Goal: Transaction & Acquisition: Purchase product/service

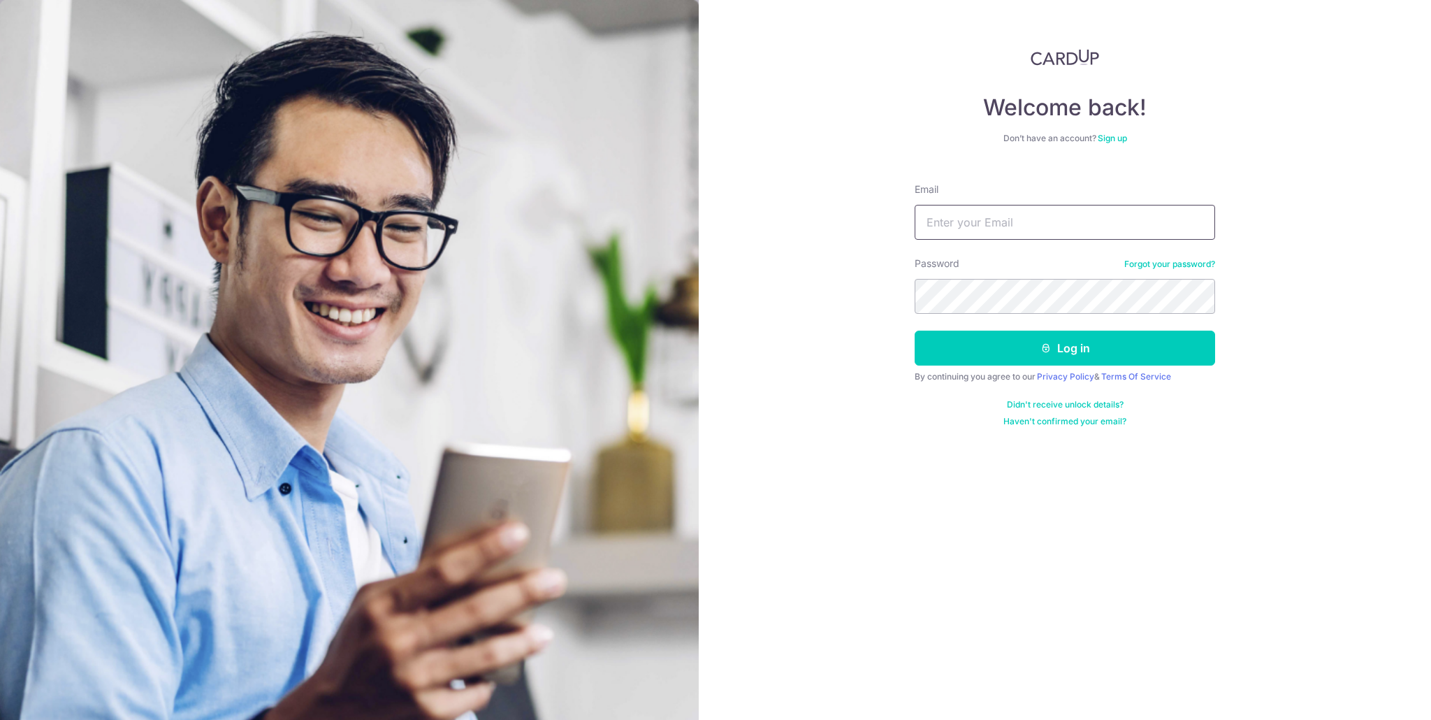
click at [1095, 212] on input "Email" at bounding box center [1064, 222] width 300 height 35
type input "[EMAIL_ADDRESS][DOMAIN_NAME]"
click at [914, 330] on button "Log in" at bounding box center [1064, 347] width 300 height 35
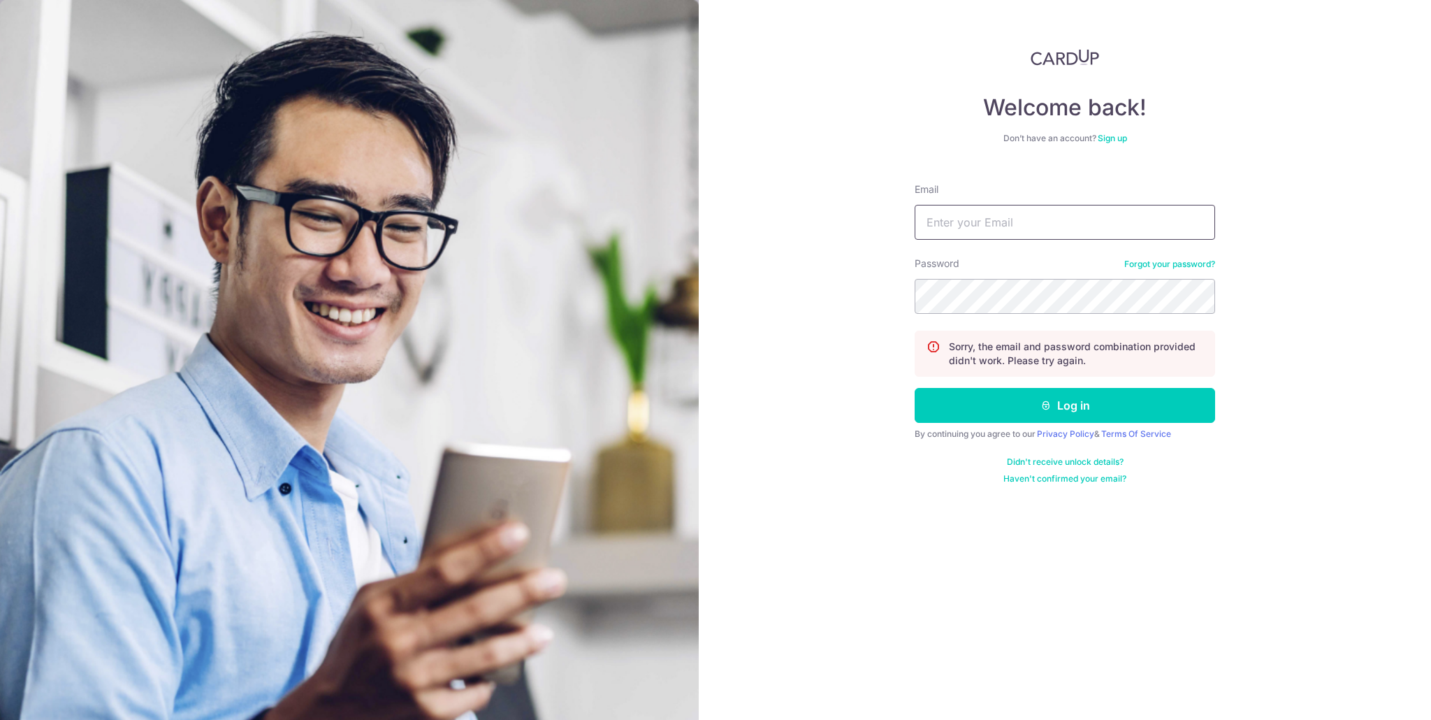
click at [1085, 225] on input "Email" at bounding box center [1064, 222] width 300 height 35
type input "[EMAIL_ADDRESS][DOMAIN_NAME]"
click at [914, 388] on button "Log in" at bounding box center [1064, 405] width 300 height 35
click at [1043, 214] on input "Email" at bounding box center [1064, 222] width 300 height 35
type input "[EMAIL_ADDRESS][DOMAIN_NAME]"
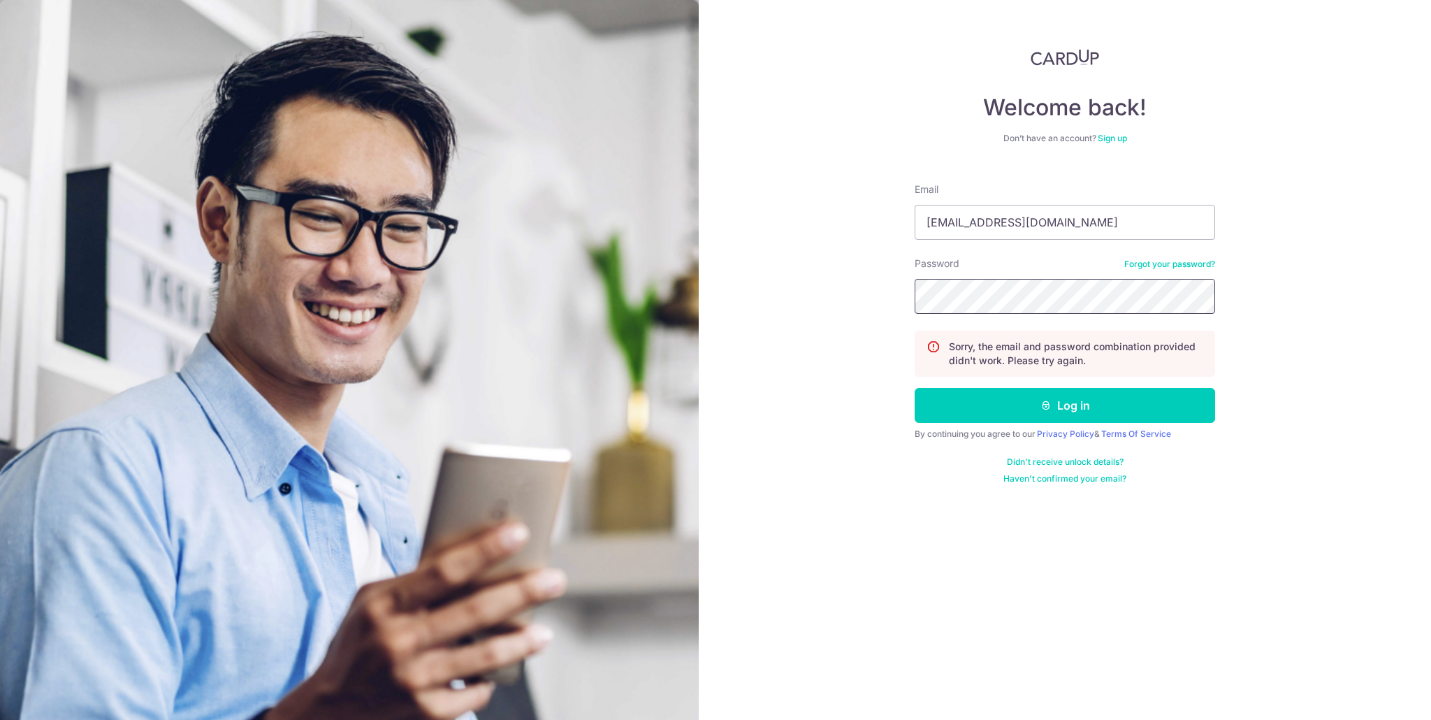
click at [914, 388] on button "Log in" at bounding box center [1064, 405] width 300 height 35
click at [1065, 214] on input "Email" at bounding box center [1064, 222] width 300 height 35
type input "[EMAIL_ADDRESS][DOMAIN_NAME]"
click at [914, 388] on button "Log in" at bounding box center [1064, 405] width 300 height 35
click at [1051, 223] on input "Email" at bounding box center [1064, 222] width 300 height 35
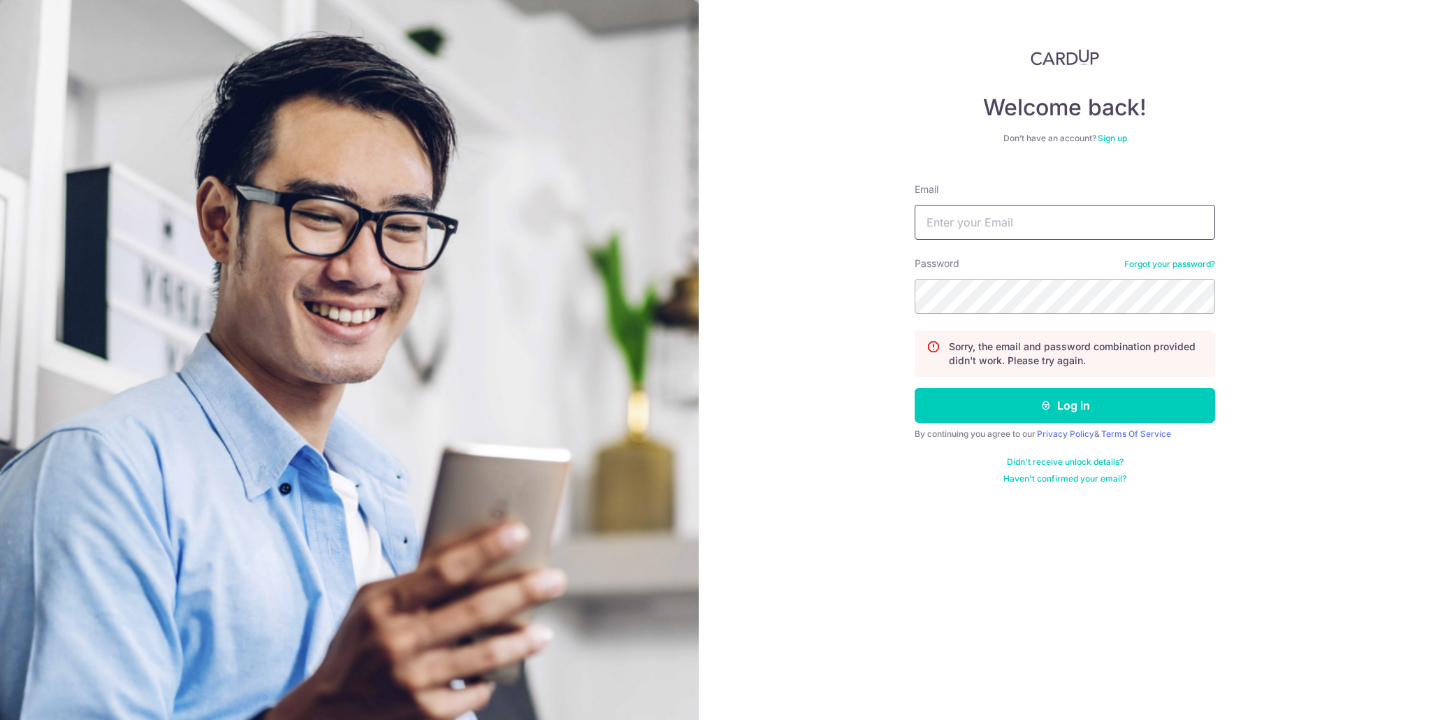
type input "[EMAIL_ADDRESS][DOMAIN_NAME]"
click at [914, 388] on button "Log in" at bounding box center [1064, 405] width 300 height 35
click at [1196, 261] on link "Forgot your password?" at bounding box center [1169, 263] width 91 height 11
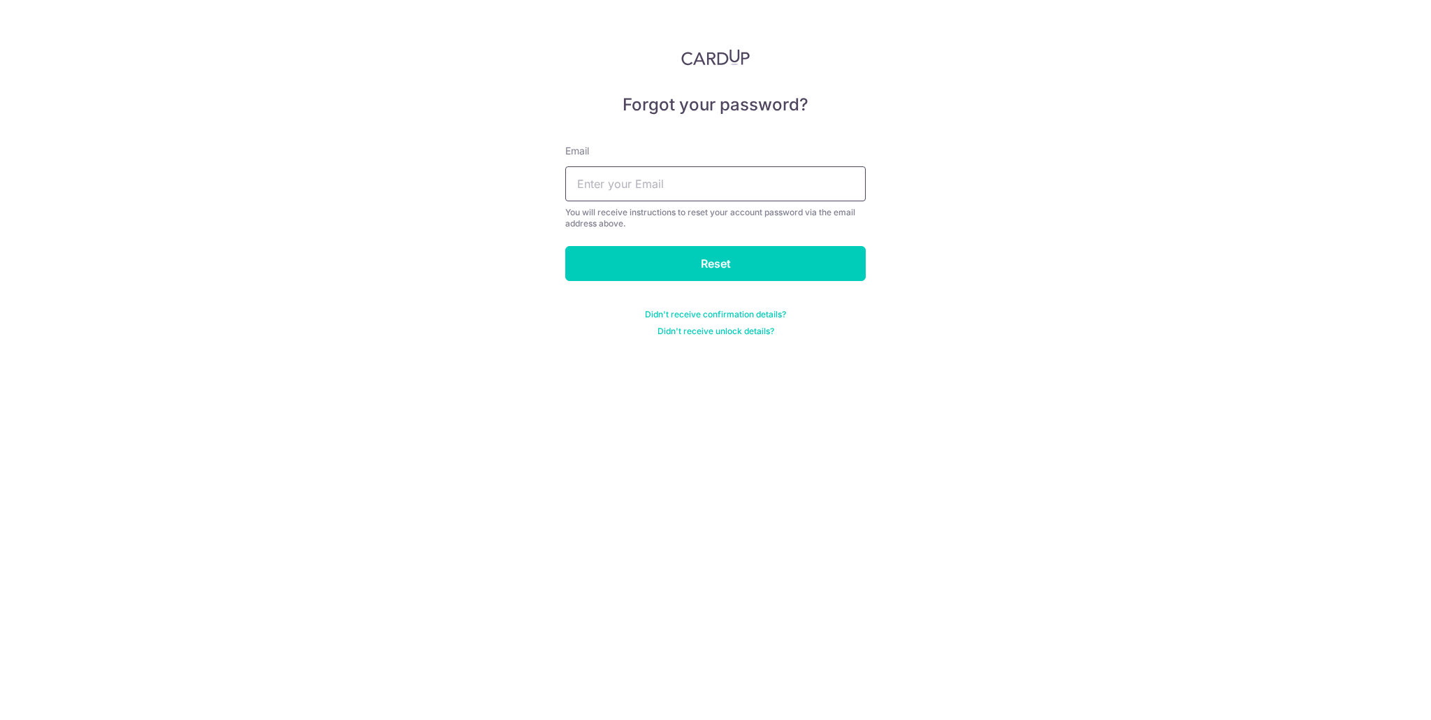
click at [743, 189] on input "text" at bounding box center [715, 183] width 300 height 35
type input "jtongnf@gmail.com"
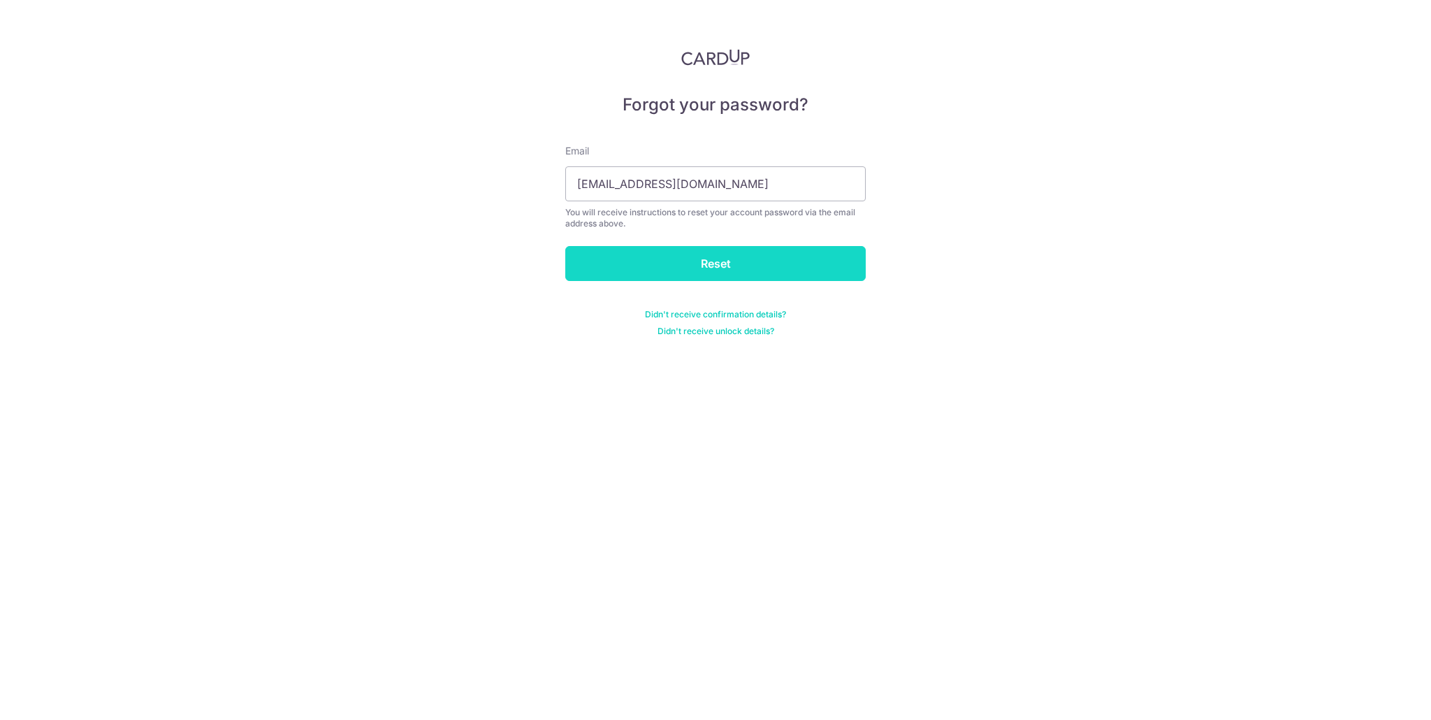
click at [721, 271] on input "Reset" at bounding box center [715, 263] width 300 height 35
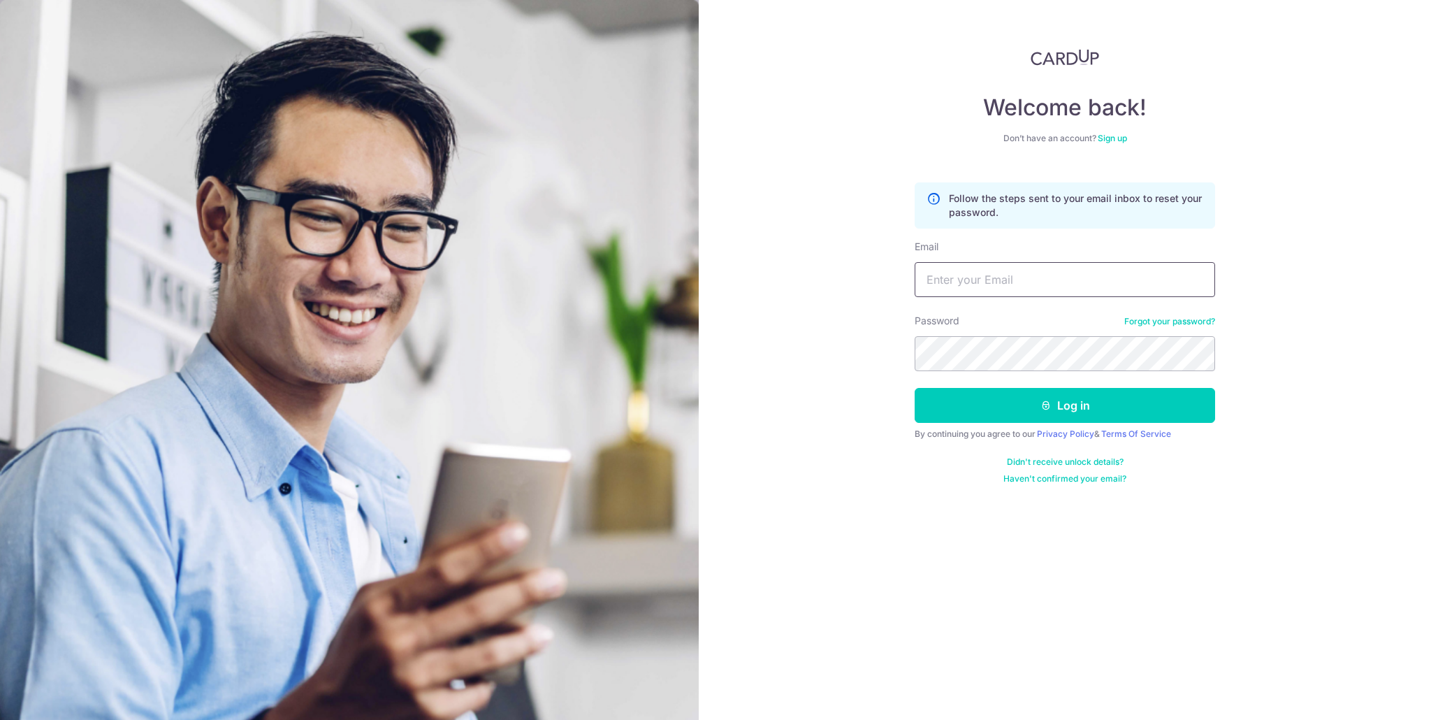
click at [1092, 283] on input "Email" at bounding box center [1064, 279] width 300 height 35
type input "[EMAIL_ADDRESS][DOMAIN_NAME]"
click at [914, 388] on button "Log in" at bounding box center [1064, 405] width 300 height 35
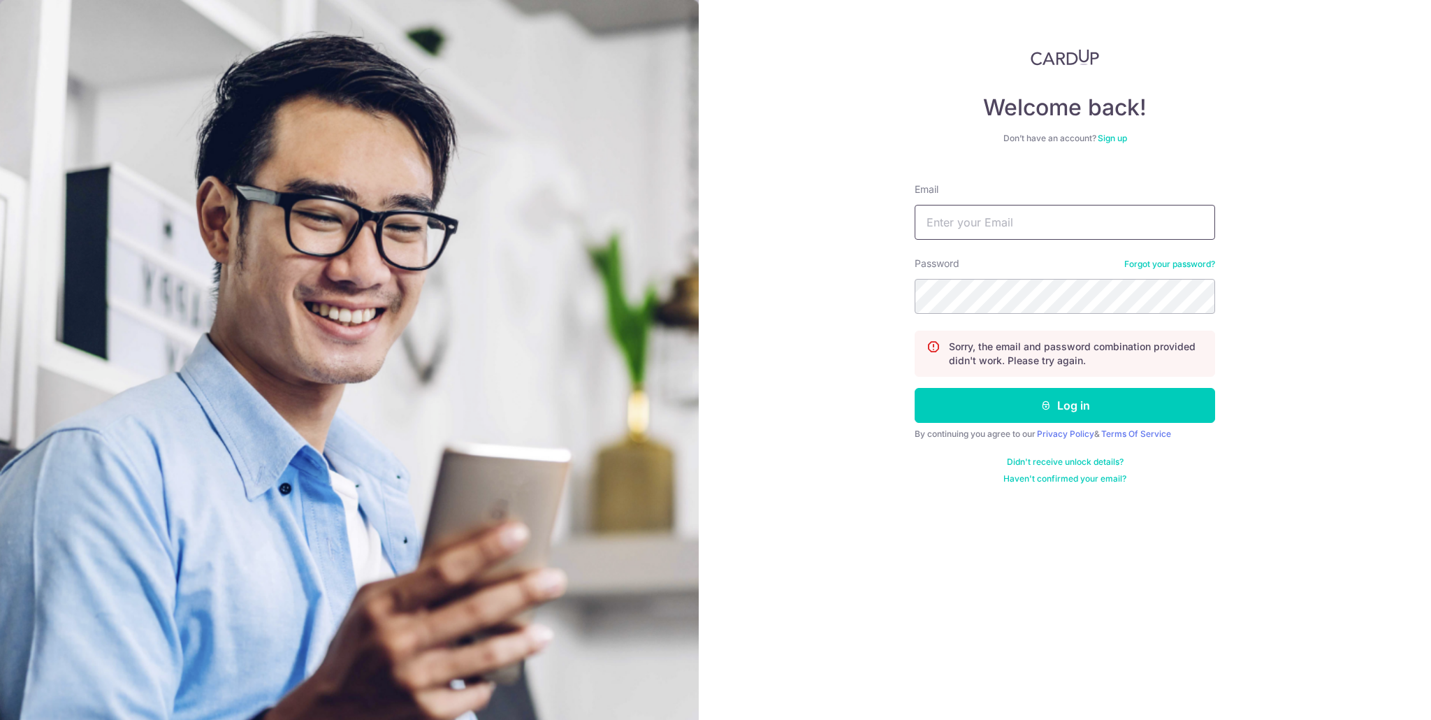
click at [1020, 231] on input "Email" at bounding box center [1064, 222] width 300 height 35
type input "jtongnf@gmail.com"
click at [914, 388] on button "Log in" at bounding box center [1064, 405] width 300 height 35
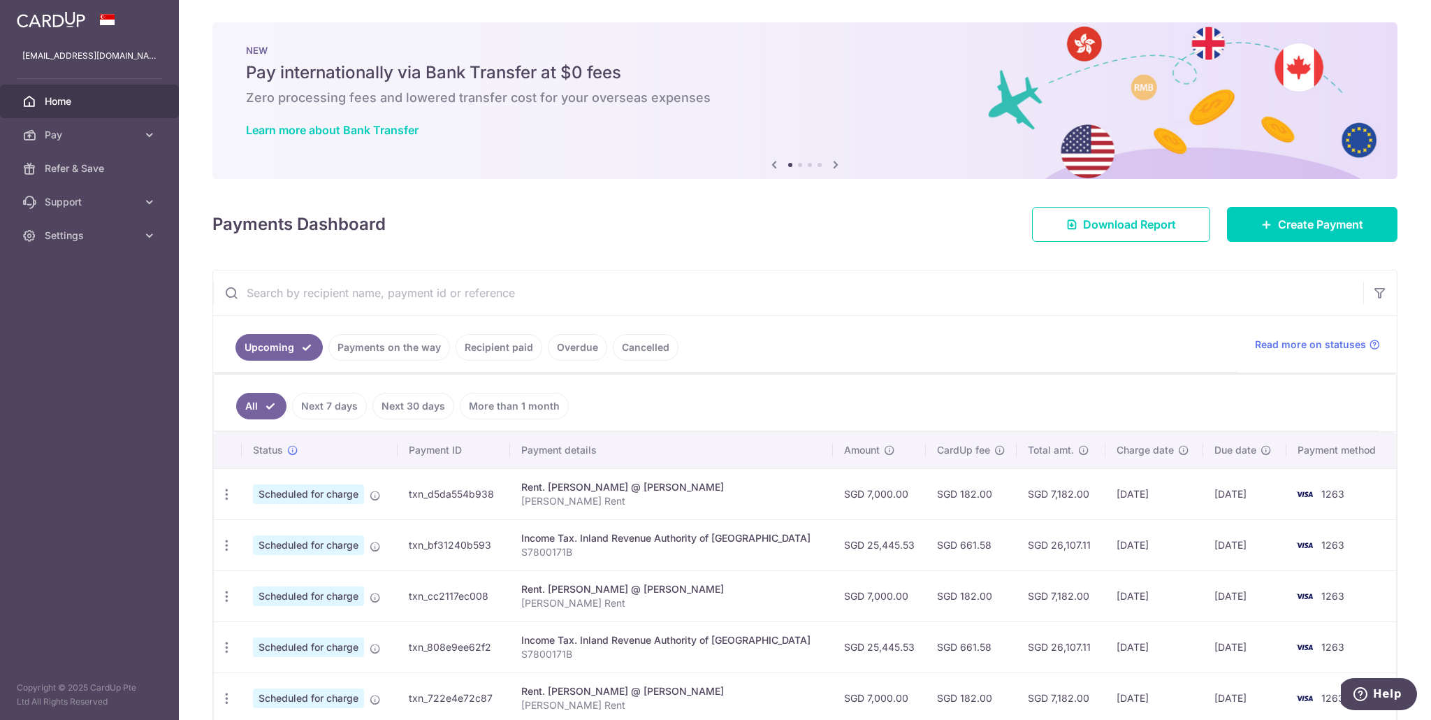
click at [509, 346] on link "Recipient paid" at bounding box center [498, 347] width 87 height 27
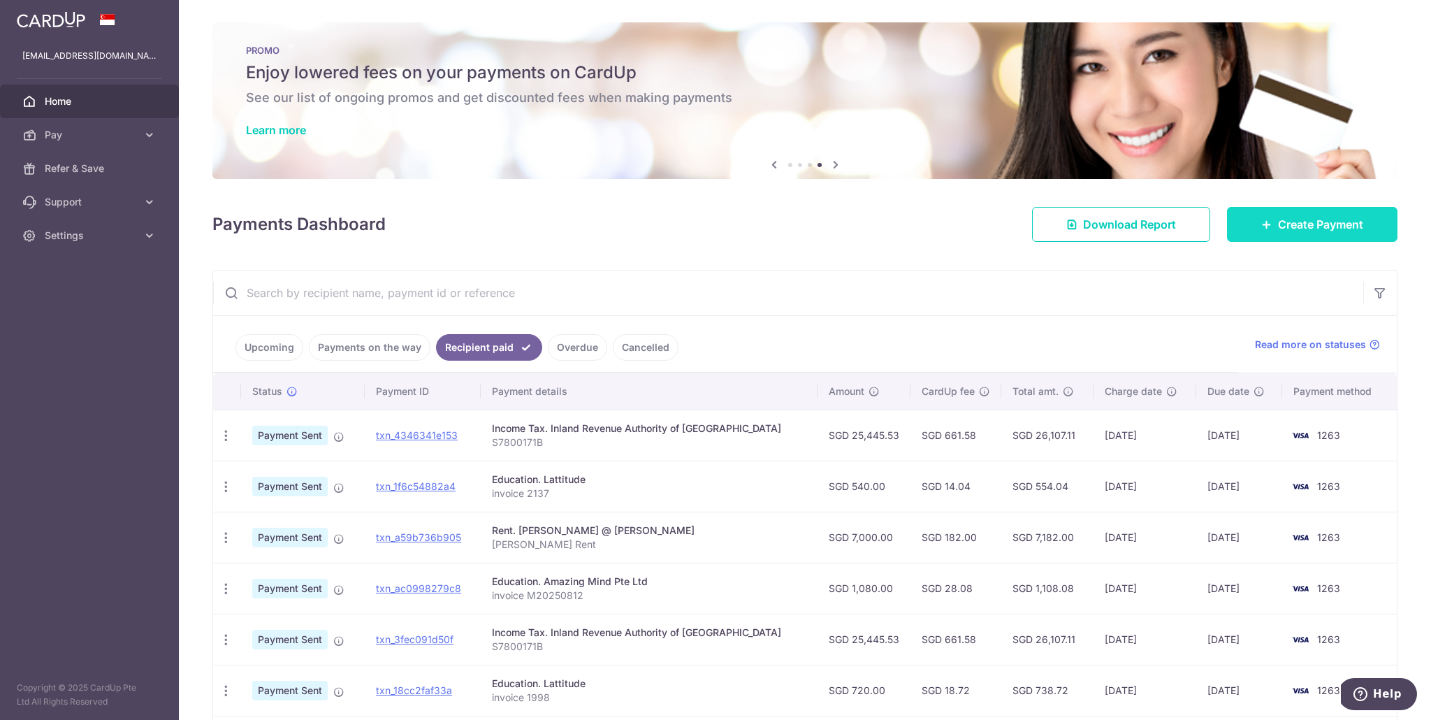
click at [1308, 219] on span "Create Payment" at bounding box center [1320, 224] width 85 height 17
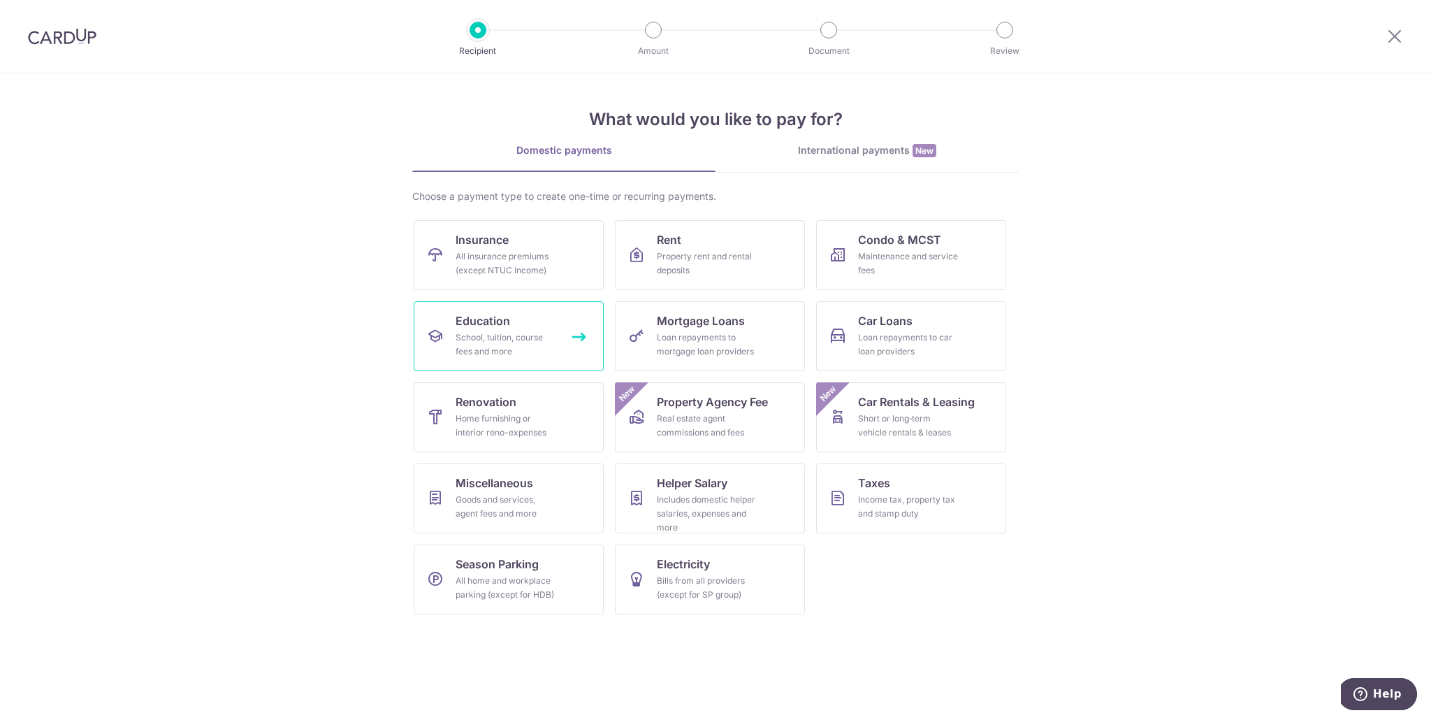
click at [488, 322] on span "Education" at bounding box center [482, 320] width 54 height 17
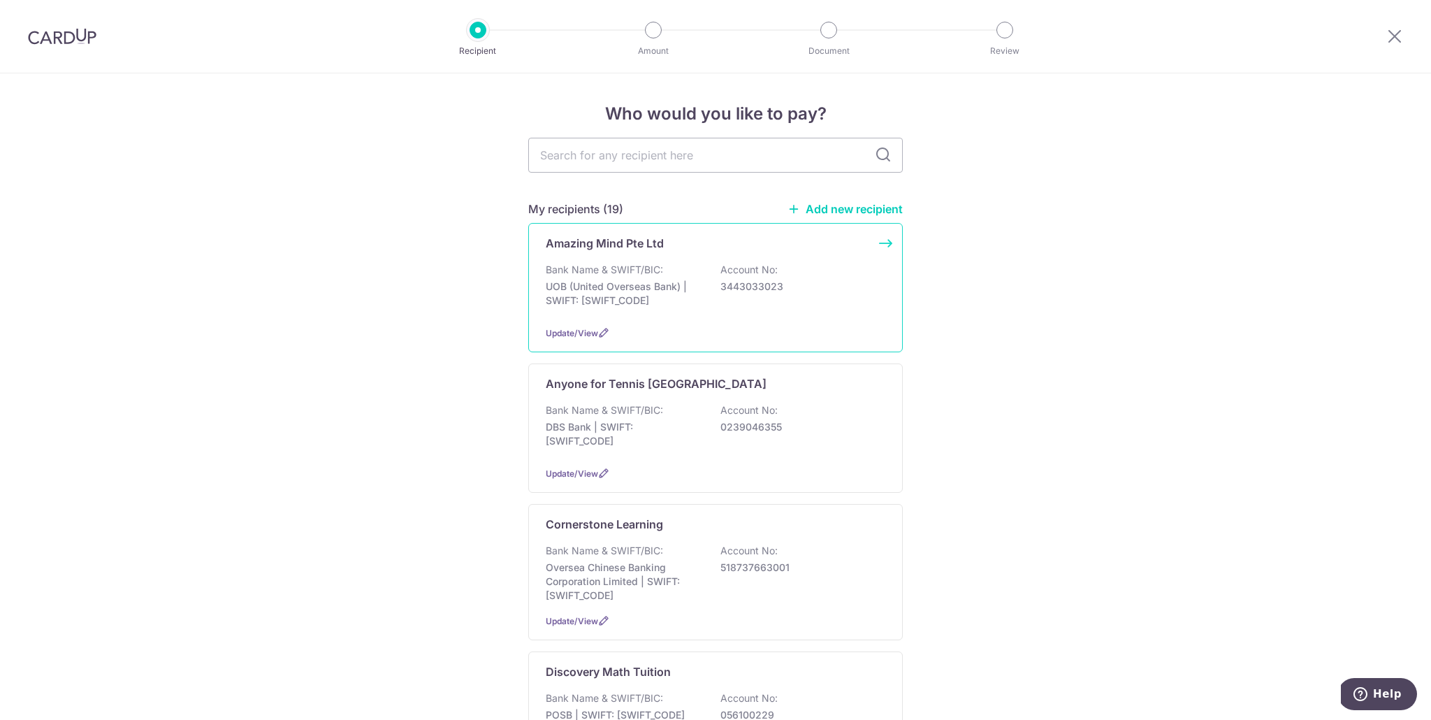
click at [597, 300] on p "UOB (United Overseas Bank) | SWIFT: [SWIFT_CODE]" at bounding box center [624, 293] width 156 height 28
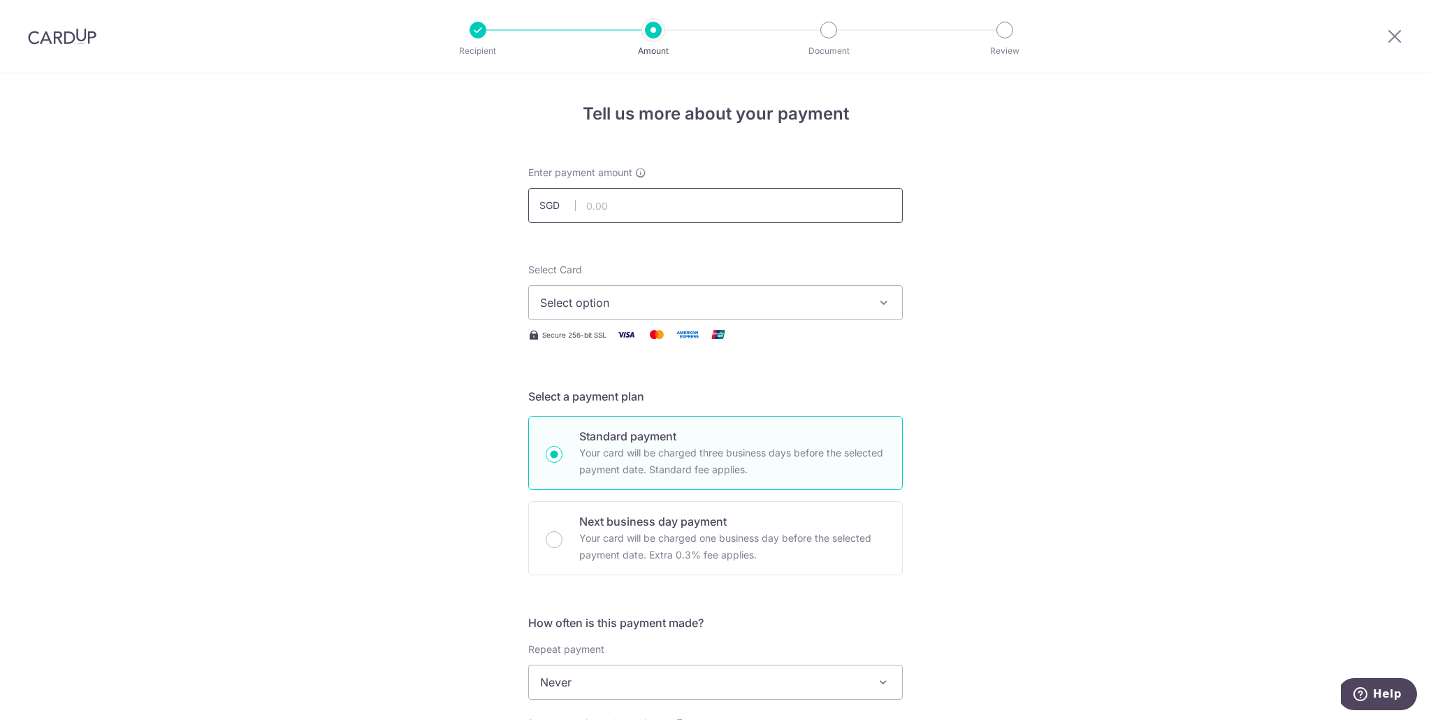
click at [646, 200] on input "text" at bounding box center [715, 205] width 374 height 35
type input "2,400.00"
click at [1022, 238] on div "Tell us more about your payment Enter payment amount SGD 2,400.00 2400.00 Selec…" at bounding box center [715, 704] width 1431 height 1264
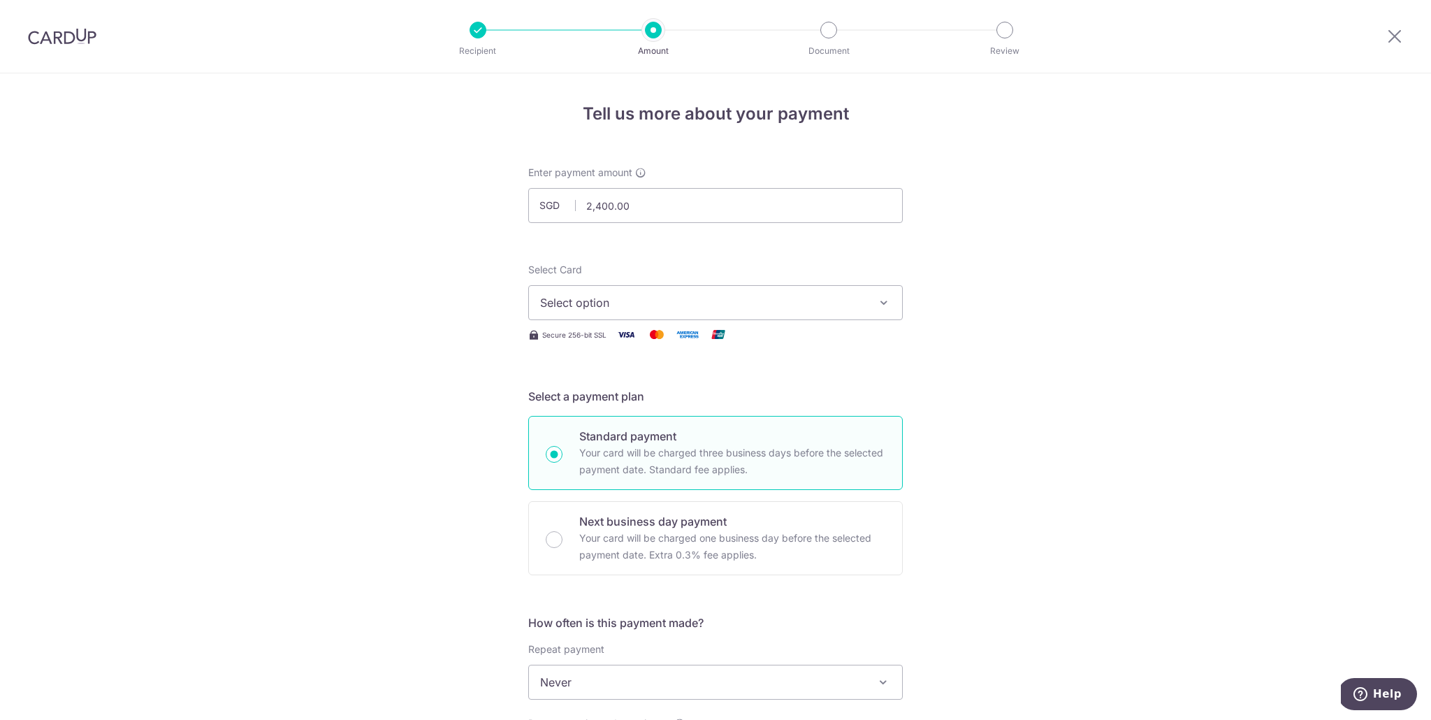
click at [744, 309] on span "Select option" at bounding box center [703, 302] width 326 height 17
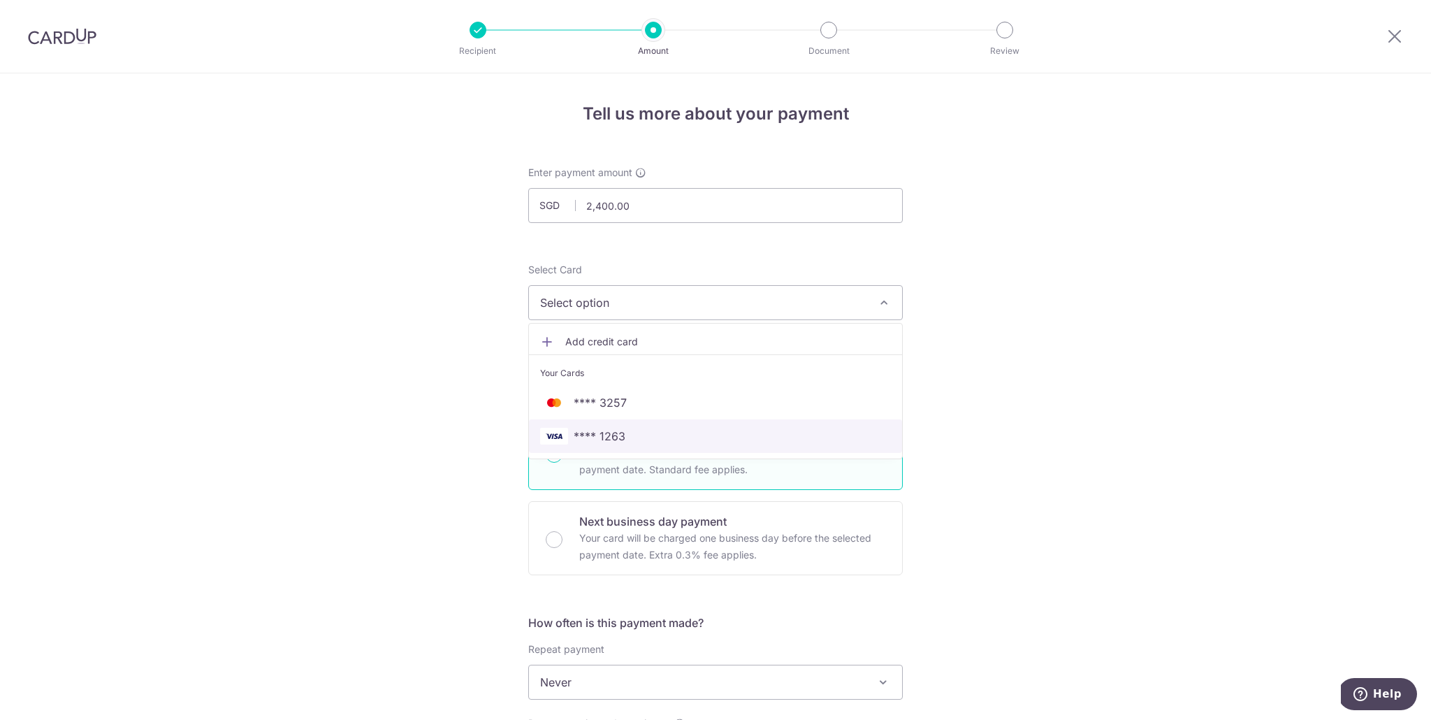
click at [619, 433] on span "**** 1263" at bounding box center [600, 436] width 52 height 17
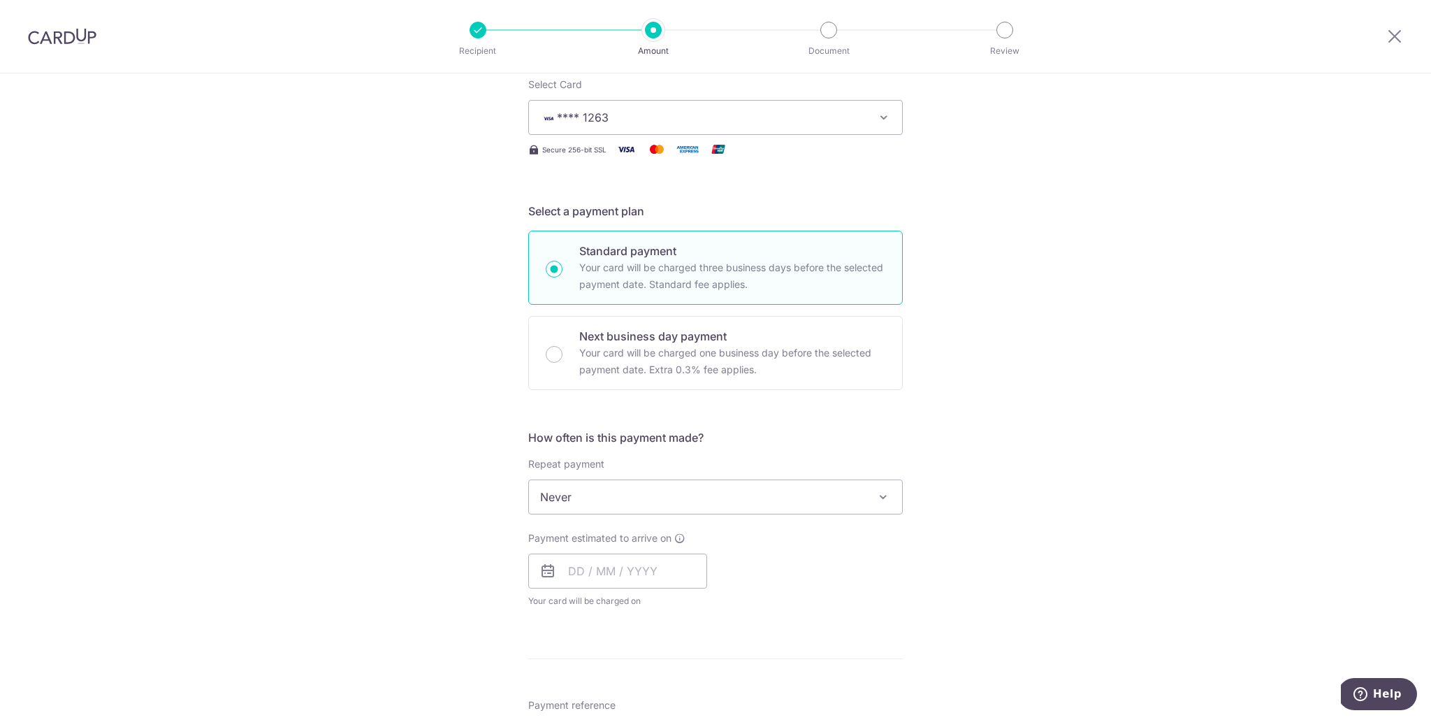
scroll to position [186, 0]
click at [656, 563] on input "text" at bounding box center [617, 570] width 179 height 35
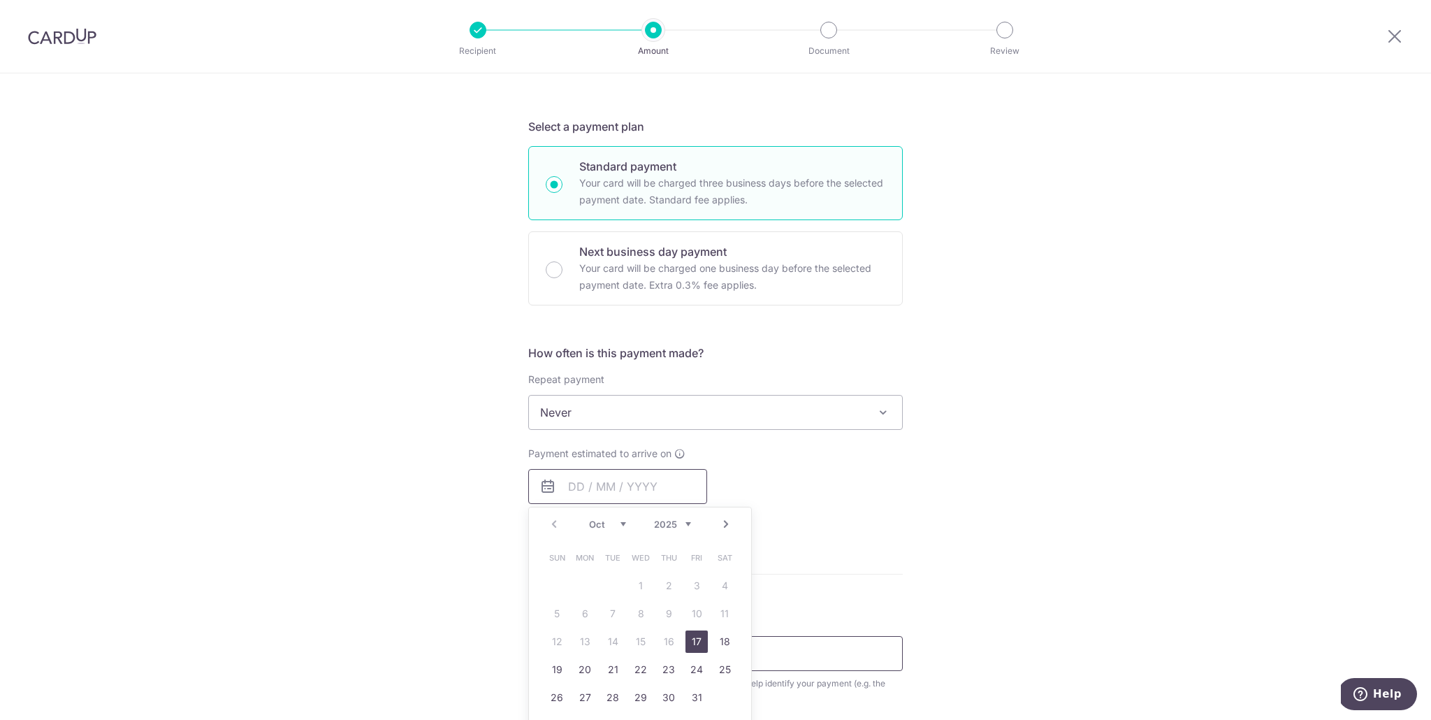
scroll to position [274, 0]
click at [694, 634] on link "17" at bounding box center [696, 637] width 22 height 22
type input "[DATE]"
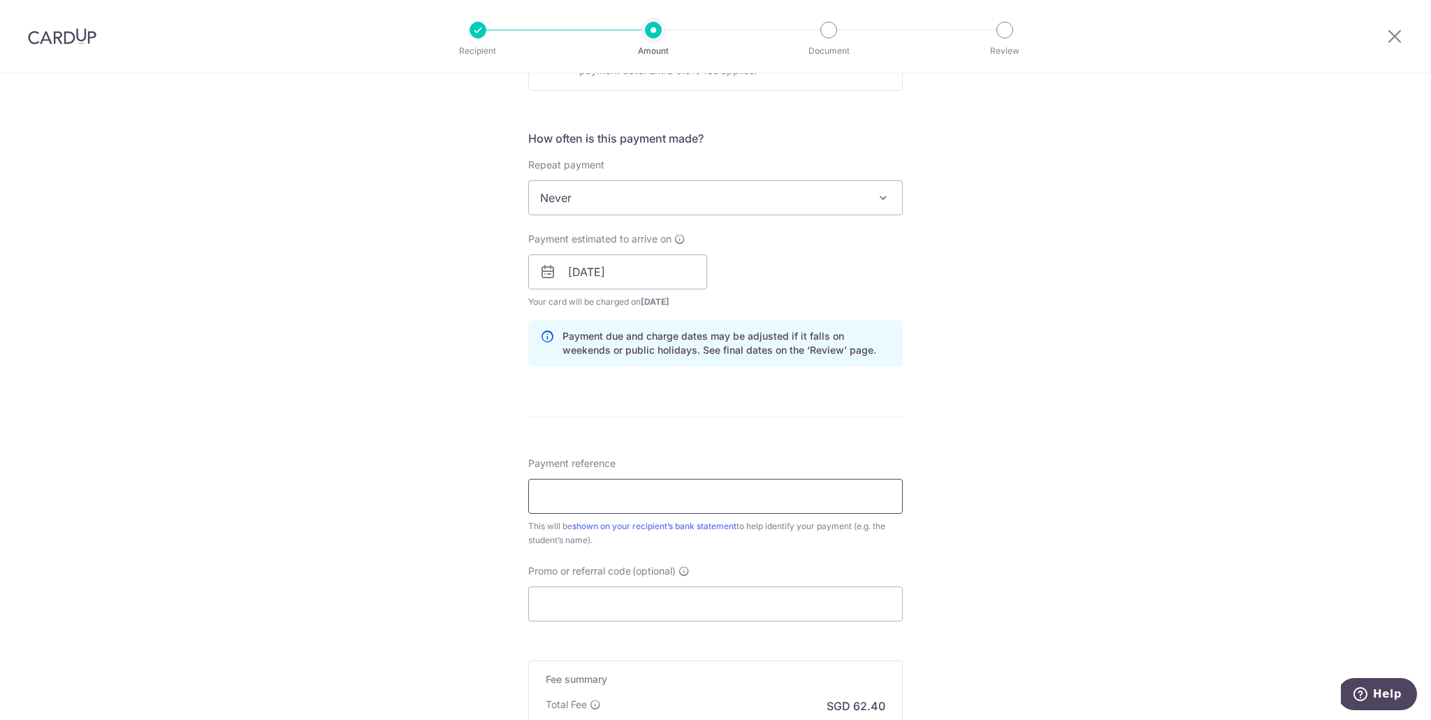
scroll to position [486, 0]
click at [637, 492] on input "Payment reference" at bounding box center [715, 493] width 374 height 35
type input "invoice M202550912"
click at [1017, 523] on div "Tell us more about your payment Enter payment amount SGD 2,400.00 2400.00 Selec…" at bounding box center [715, 247] width 1431 height 1321
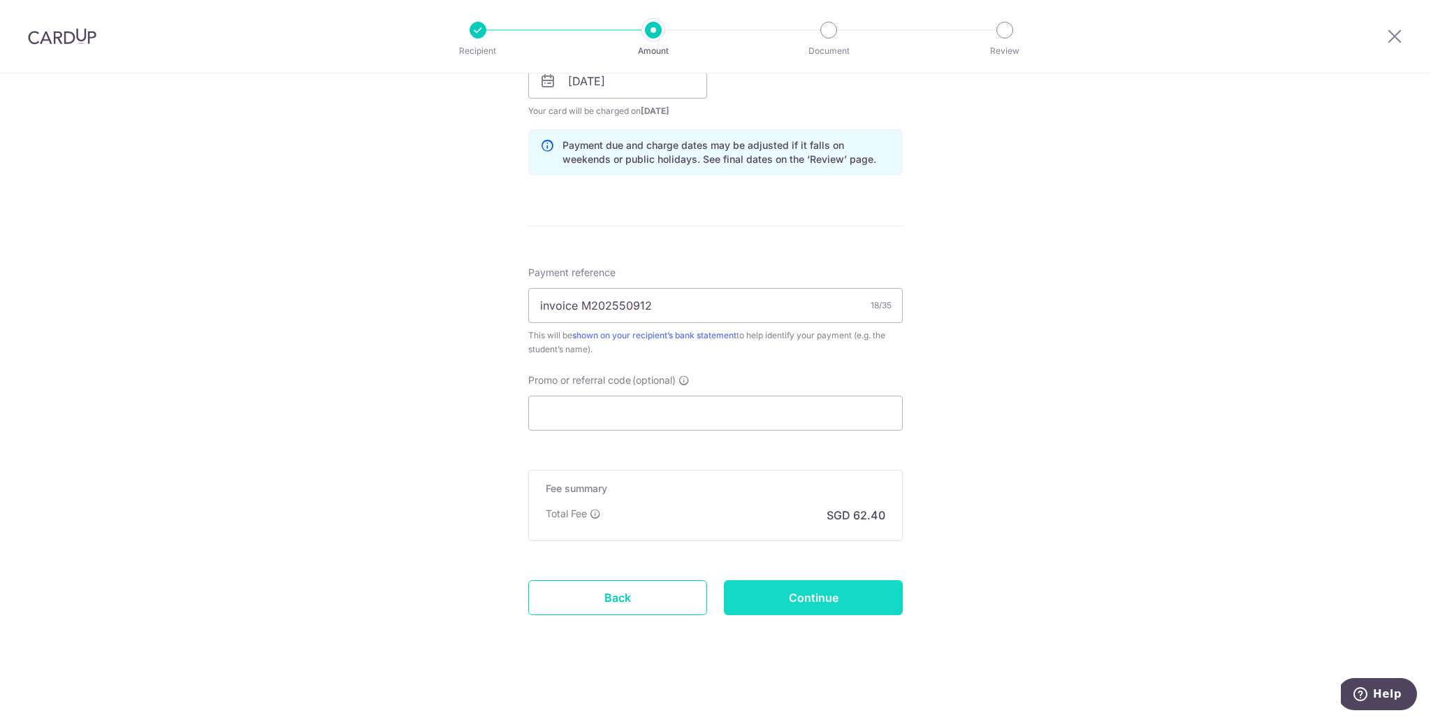
click at [863, 593] on input "Continue" at bounding box center [813, 597] width 179 height 35
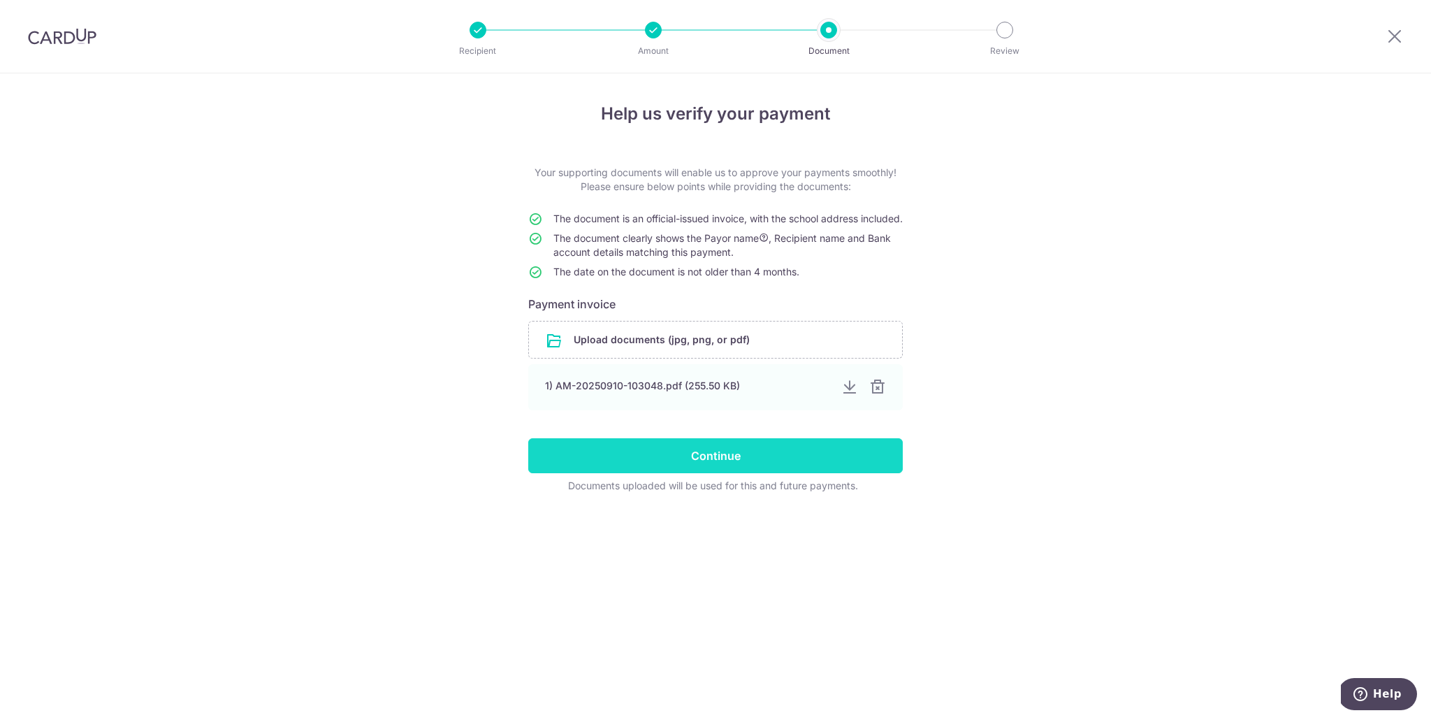
click at [732, 459] on input "Continue" at bounding box center [715, 455] width 374 height 35
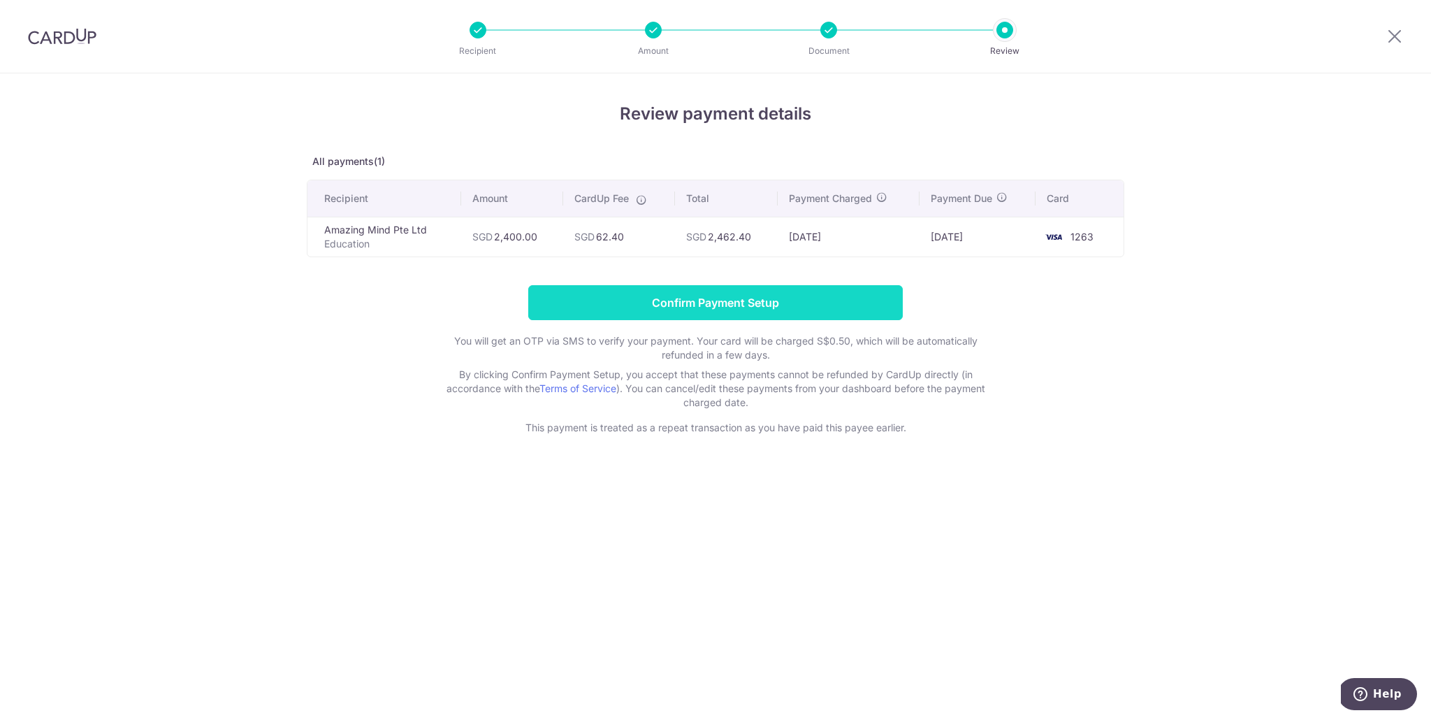
click at [743, 310] on input "Confirm Payment Setup" at bounding box center [715, 302] width 374 height 35
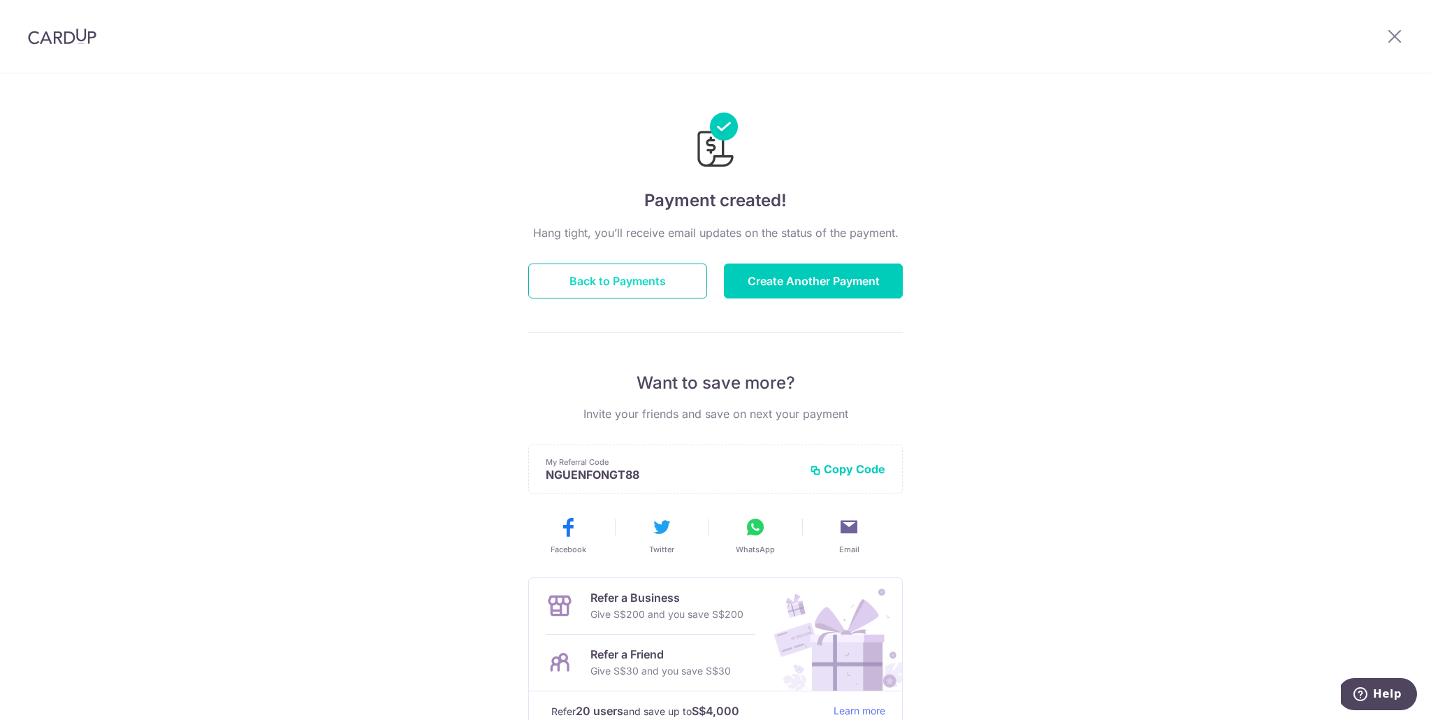
click at [681, 285] on button "Back to Payments" at bounding box center [617, 280] width 179 height 35
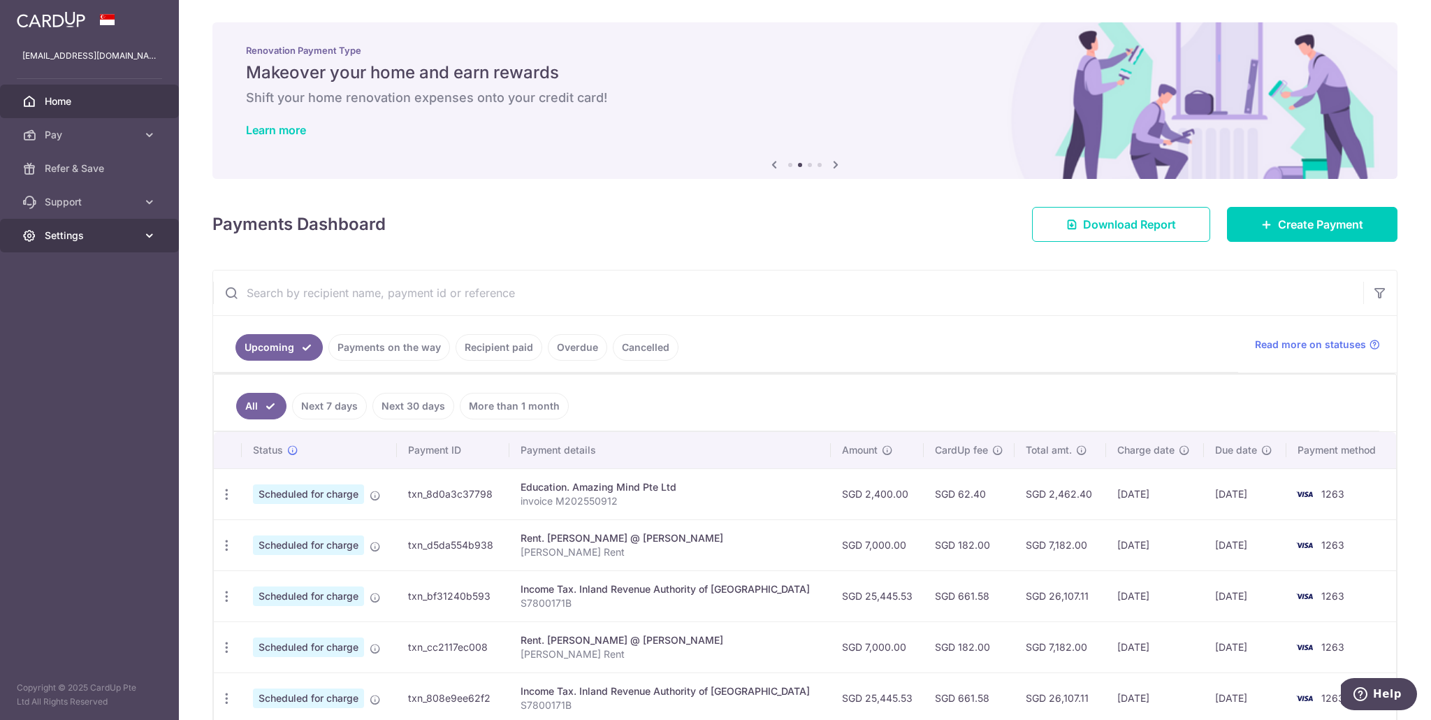
click at [141, 237] on link "Settings" at bounding box center [89, 236] width 179 height 34
click at [58, 304] on span "Logout" at bounding box center [91, 303] width 92 height 14
